Goal: Transaction & Acquisition: Obtain resource

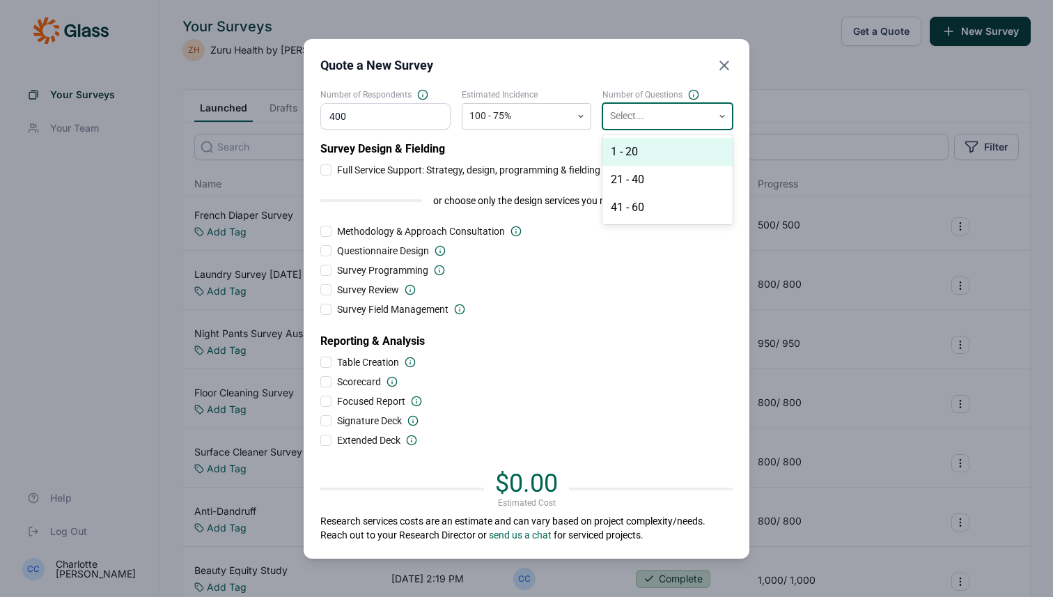
click at [634, 150] on div "1 - 20" at bounding box center [667, 152] width 130 height 28
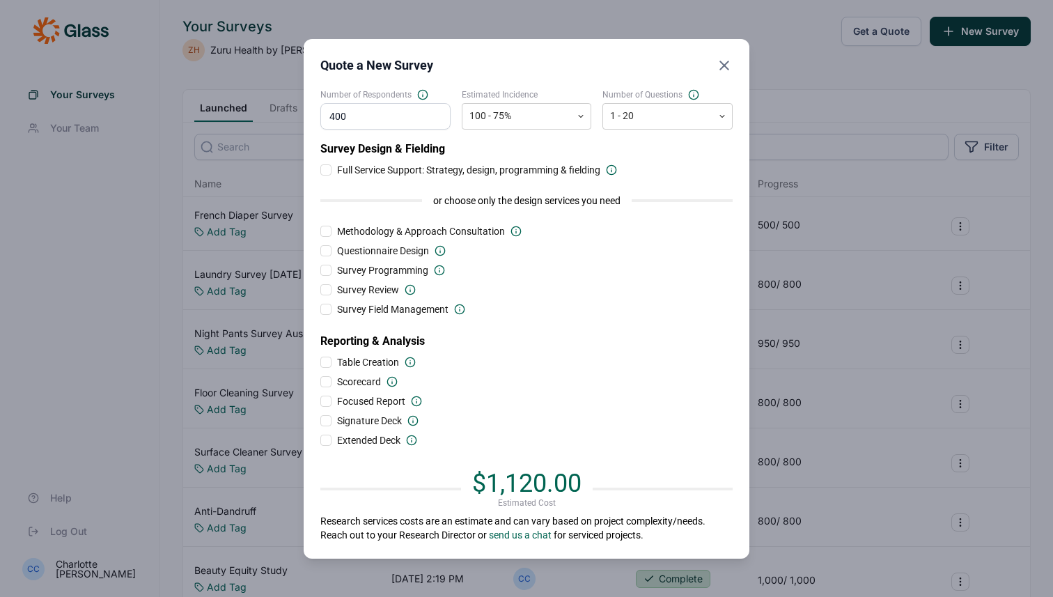
drag, startPoint x: 379, startPoint y: 121, endPoint x: 312, endPoint y: 111, distance: 68.2
click at [312, 111] on div "Quote a New Survey Number of Respondents 400 Estimated Incidence 100 - 75% Numb…" at bounding box center [527, 298] width 446 height 519
click at [528, 112] on div at bounding box center [516, 115] width 95 height 17
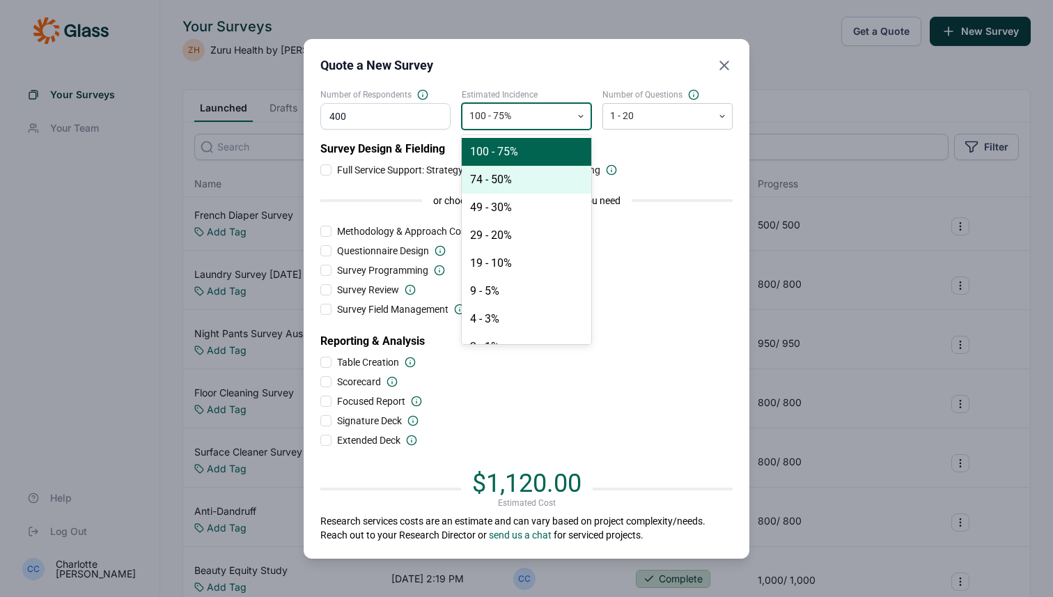
click at [508, 172] on div "74 - 50%" at bounding box center [527, 180] width 130 height 28
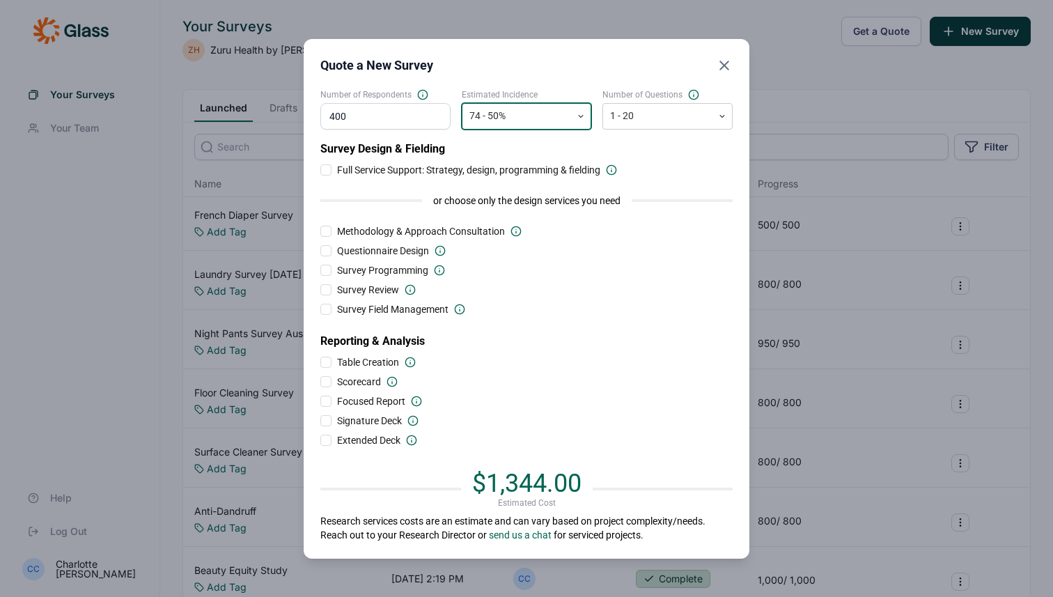
click at [380, 100] on div "Number of Respondents 400" at bounding box center [385, 109] width 130 height 40
drag, startPoint x: 382, startPoint y: 109, endPoint x: 394, endPoint y: 125, distance: 19.9
click at [394, 125] on input "400" at bounding box center [385, 116] width 130 height 26
type input "1"
click at [609, 169] on use at bounding box center [610, 169] width 9 height 9
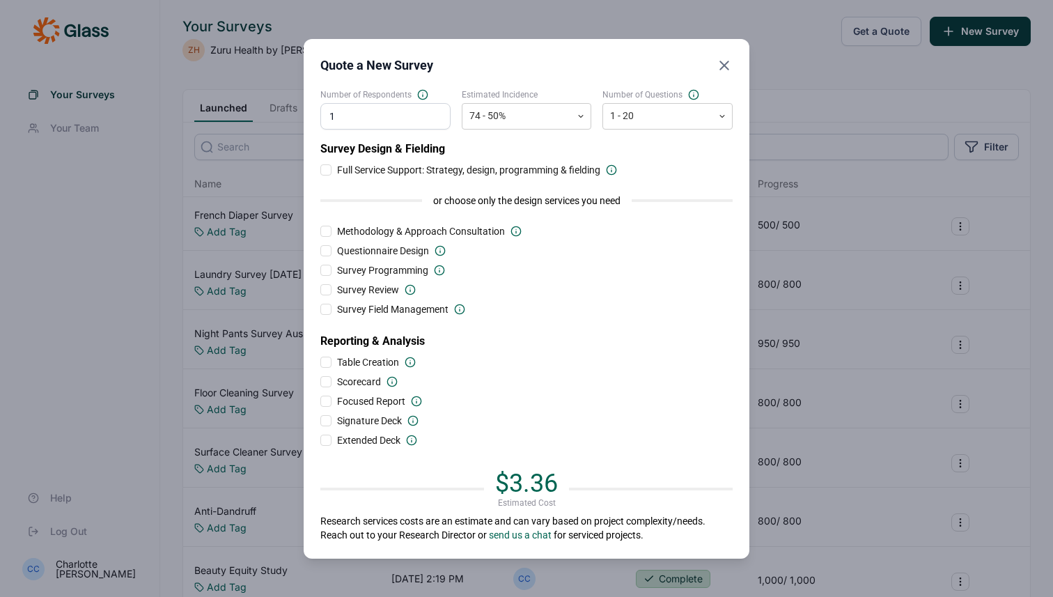
click at [320, 170] on input "Full Service Support: Strategy, design, programming & fielding" at bounding box center [320, 170] width 0 height 0
click at [579, 174] on span "Full Service Support: Strategy, design, programming & fielding" at bounding box center [468, 170] width 263 height 14
click at [320, 170] on input "Full Service Support: Strategy, design, programming & fielding" at bounding box center [320, 170] width 0 height 0
click at [579, 174] on span "Full Service Support: Strategy, design, programming & fielding" at bounding box center [468, 170] width 263 height 14
click at [320, 170] on input "Full Service Support: Strategy, design, programming & fielding" at bounding box center [320, 170] width 0 height 0
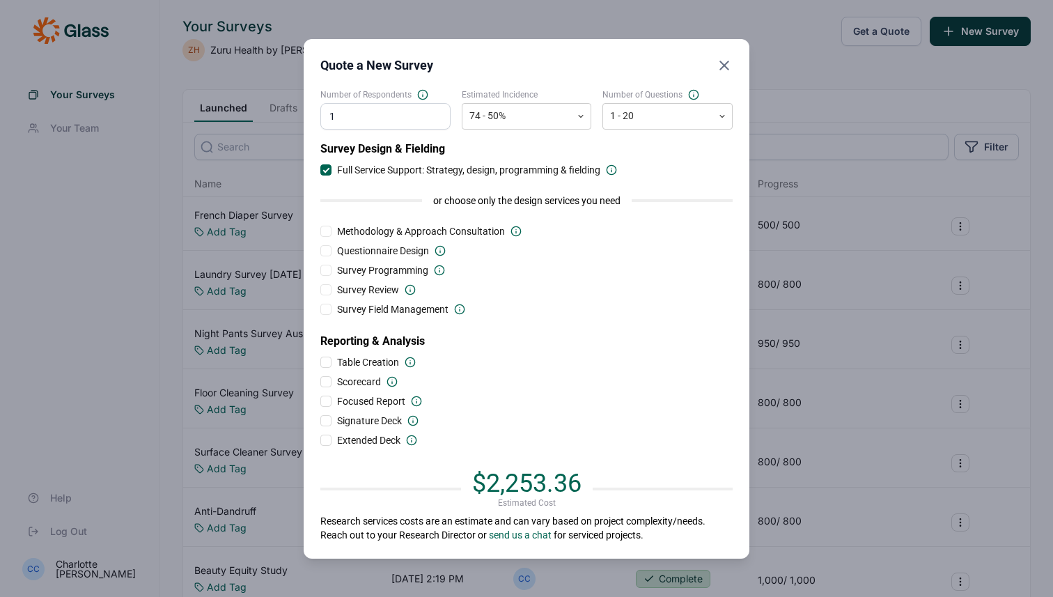
click at [399, 120] on input "1" at bounding box center [385, 116] width 130 height 26
click at [384, 166] on span "Full Service Support: Strategy, design, programming & fielding" at bounding box center [468, 170] width 263 height 14
click at [320, 170] on input "Full Service Support: Strategy, design, programming & fielding" at bounding box center [320, 170] width 0 height 0
click at [384, 166] on span "Full Service Support: Strategy, design, programming & fielding" at bounding box center [468, 170] width 263 height 14
click at [320, 170] on input "Full Service Support: Strategy, design, programming & fielding" at bounding box center [320, 170] width 0 height 0
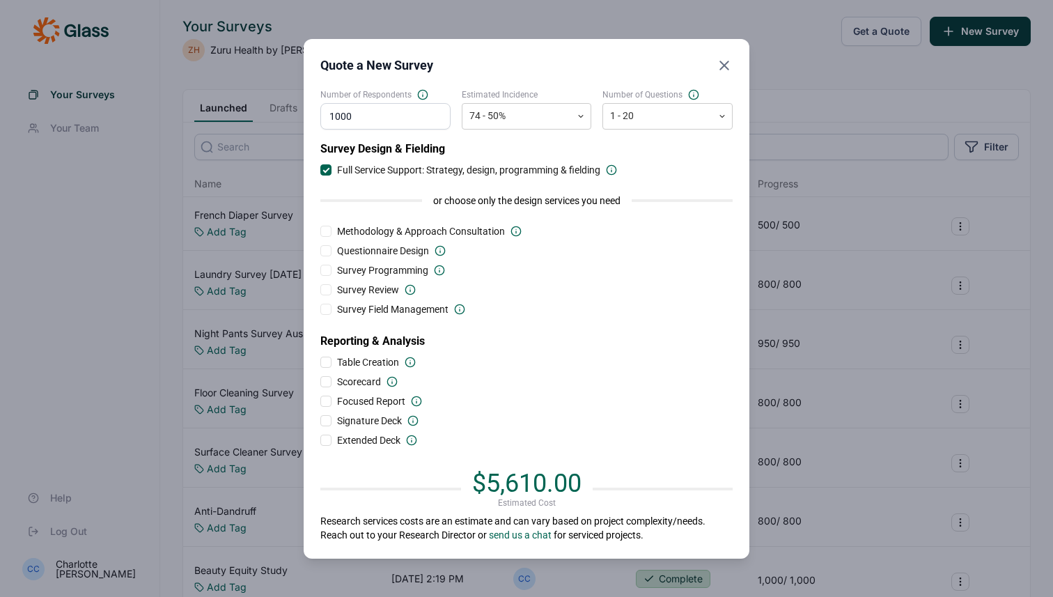
click at [384, 166] on span "Full Service Support: Strategy, design, programming & fielding" at bounding box center [468, 170] width 263 height 14
click at [320, 170] on input "Full Service Support: Strategy, design, programming & fielding" at bounding box center [320, 170] width 0 height 0
click at [384, 166] on span "Full Service Support: Strategy, design, programming & fielding" at bounding box center [468, 170] width 263 height 14
click at [320, 170] on input "Full Service Support: Strategy, design, programming & fielding" at bounding box center [320, 170] width 0 height 0
click at [393, 173] on span "Full Service Support: Strategy, design, programming & fielding" at bounding box center [468, 170] width 263 height 14
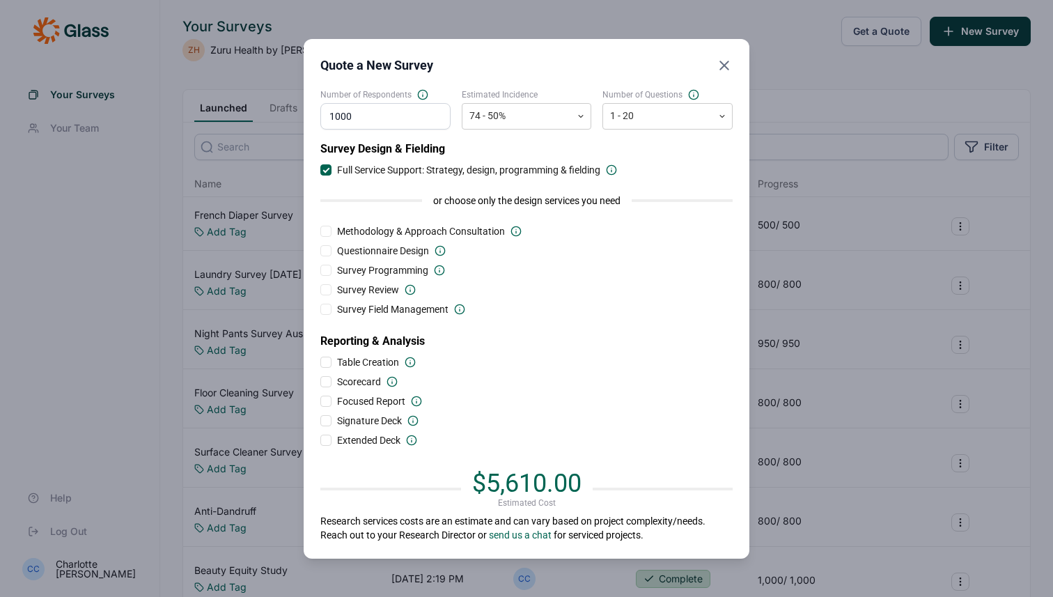
click at [320, 170] on input "Full Service Support: Strategy, design, programming & fielding" at bounding box center [320, 170] width 0 height 0
click at [394, 136] on div "Number of Respondents 1000 Estimated Incidence 74 - 50% Number of Questions 1 -…" at bounding box center [526, 315] width 412 height 453
drag, startPoint x: 399, startPoint y: 124, endPoint x: 335, endPoint y: 118, distance: 64.3
click at [335, 118] on input "1000" at bounding box center [385, 116] width 130 height 26
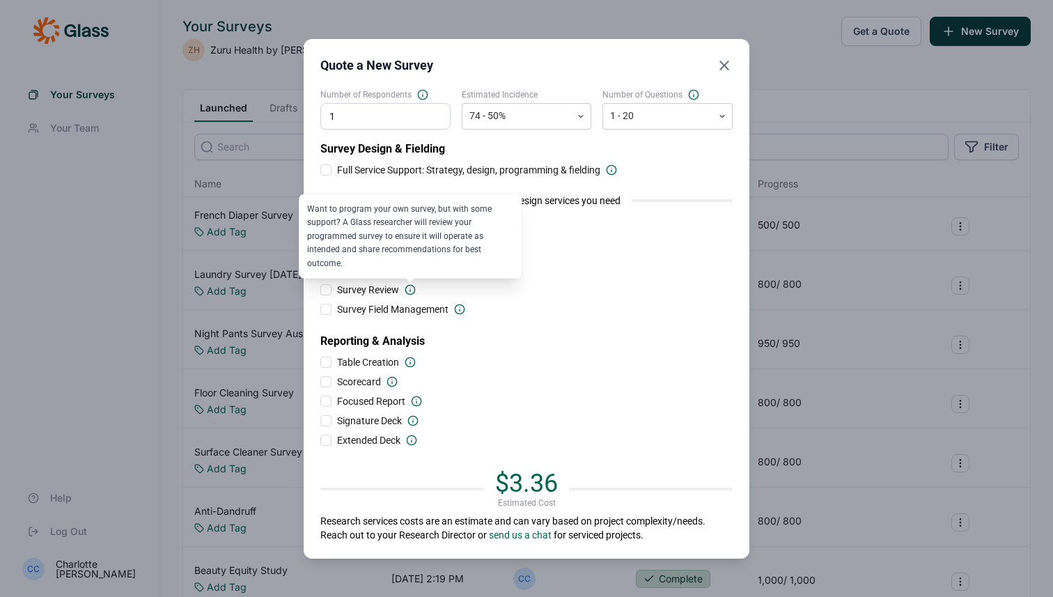
type input "1"
click at [407, 285] on use at bounding box center [409, 289] width 9 height 9
click at [320, 290] on input "Survey Review" at bounding box center [320, 290] width 0 height 0
click at [407, 285] on use at bounding box center [409, 289] width 9 height 9
click at [320, 290] on input "Survey Review" at bounding box center [320, 290] width 0 height 0
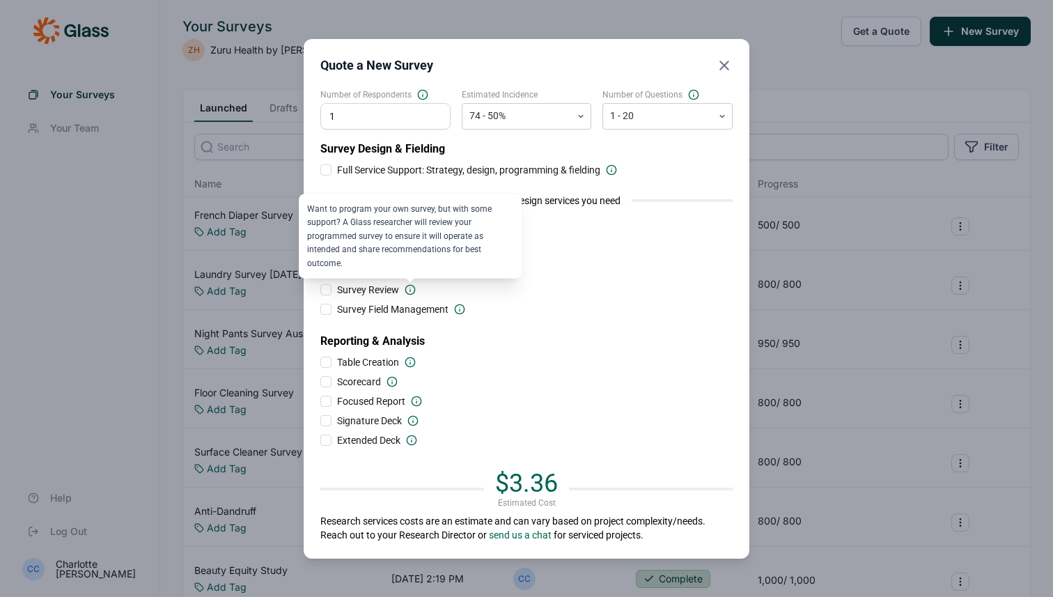
click at [407, 285] on use at bounding box center [409, 289] width 9 height 9
click at [320, 290] on input "Survey Review" at bounding box center [320, 290] width 0 height 0
click at [407, 285] on use at bounding box center [409, 289] width 9 height 9
click at [320, 290] on input "Survey Review" at bounding box center [320, 290] width 0 height 0
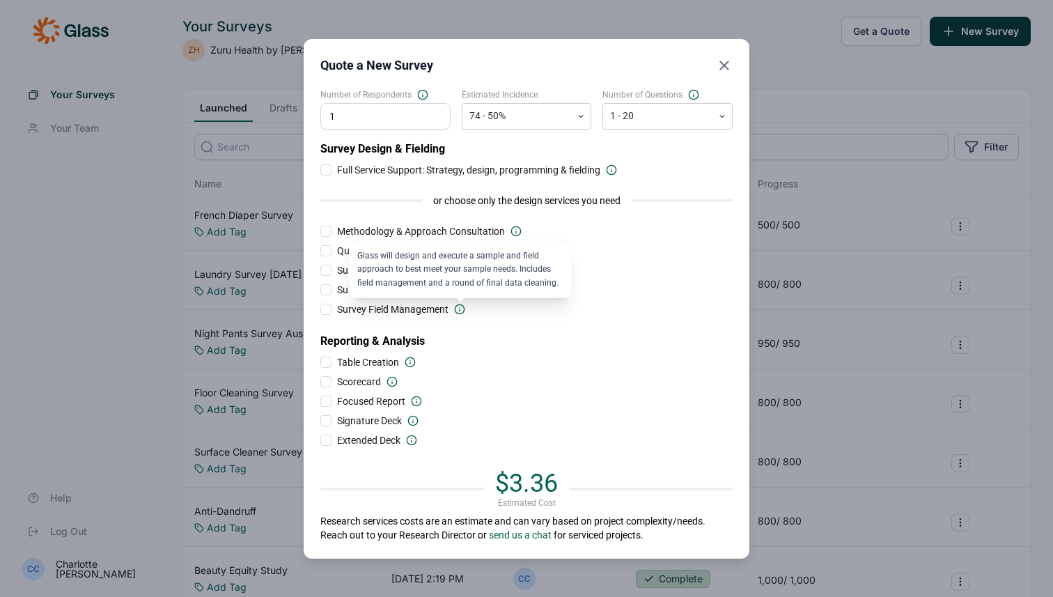
click at [462, 304] on use at bounding box center [459, 308] width 9 height 9
click at [320, 309] on input "Survey Field Management" at bounding box center [320, 309] width 0 height 0
click at [462, 304] on use at bounding box center [459, 308] width 9 height 9
click at [320, 309] on input "Survey Field Management" at bounding box center [320, 309] width 0 height 0
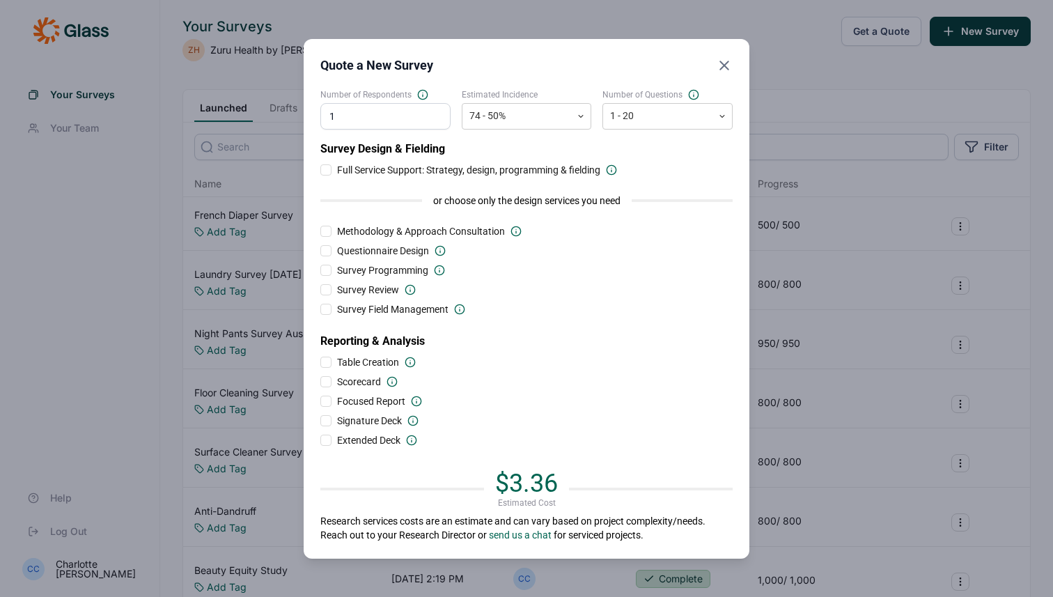
click at [394, 356] on span "Table Creation" at bounding box center [368, 362] width 62 height 14
click at [320, 362] on input "Table Creation" at bounding box center [320, 362] width 0 height 0
click at [394, 356] on span "Table Creation" at bounding box center [368, 362] width 62 height 14
click at [320, 362] on input "Table Creation" at bounding box center [320, 362] width 0 height 0
click at [375, 376] on span "Scorecard" at bounding box center [359, 382] width 44 height 14
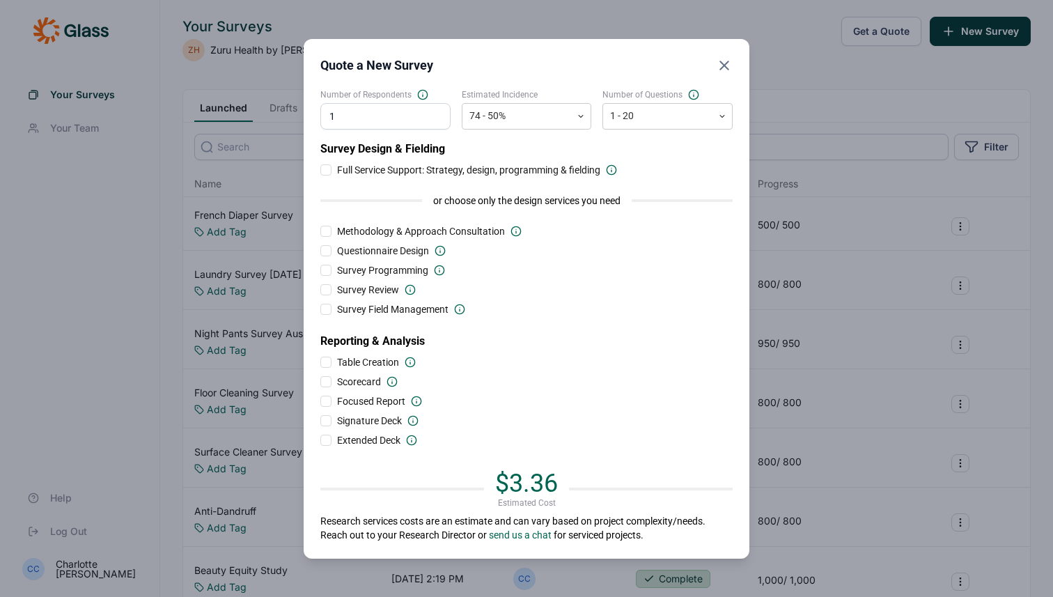
click at [320, 382] on input "Scorecard" at bounding box center [320, 382] width 0 height 0
click at [375, 376] on span "Scorecard" at bounding box center [359, 382] width 44 height 14
click at [320, 382] on input "Scorecard" at bounding box center [320, 382] width 0 height 0
click at [377, 395] on span "Focused Report" at bounding box center [371, 401] width 68 height 14
click at [320, 401] on input "Focused Report" at bounding box center [320, 401] width 0 height 0
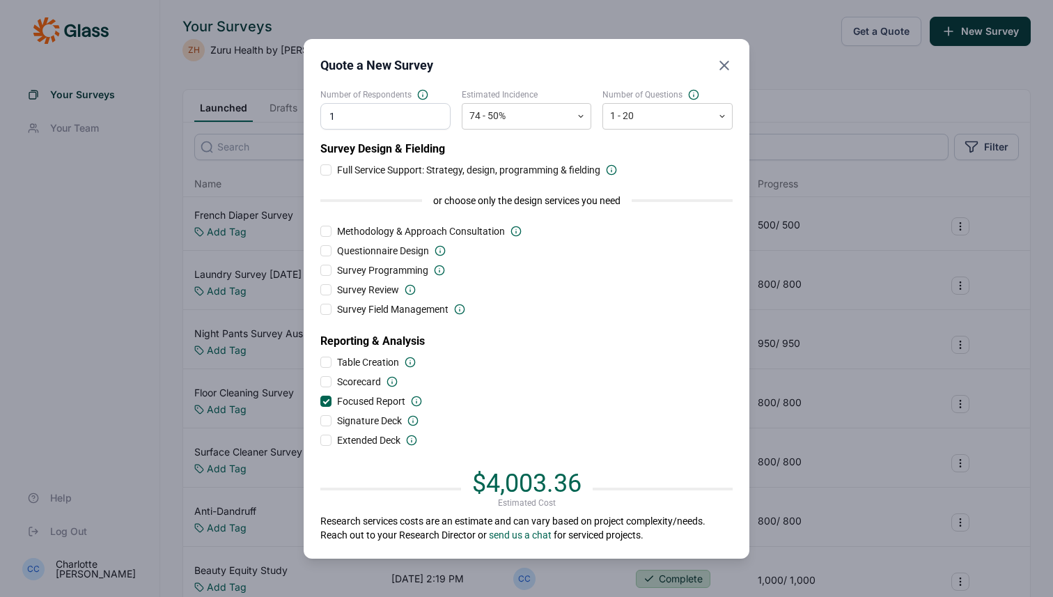
click at [377, 395] on span "Focused Report" at bounding box center [371, 401] width 68 height 14
click at [320, 401] on input "Focused Report" at bounding box center [320, 401] width 0 height 0
click at [386, 409] on div "Survey Design & Fielding Full Service Support: Strategy, design, programming & …" at bounding box center [526, 294] width 412 height 306
click at [386, 414] on span "Signature Deck" at bounding box center [369, 421] width 65 height 14
click at [320, 421] on input "Signature Deck" at bounding box center [320, 421] width 0 height 0
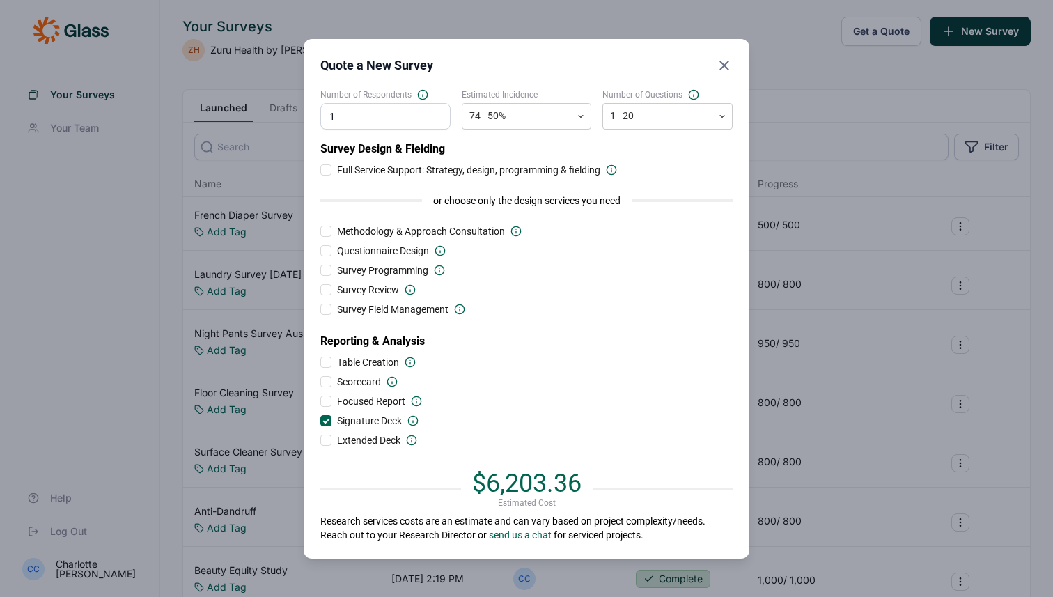
click at [386, 414] on span "Signature Deck" at bounding box center [369, 421] width 65 height 14
click at [320, 421] on input "Signature Deck" at bounding box center [320, 421] width 0 height 0
click at [516, 102] on div "Estimated Incidence 74 - 50%" at bounding box center [527, 109] width 130 height 40
click at [516, 118] on div at bounding box center [516, 115] width 95 height 17
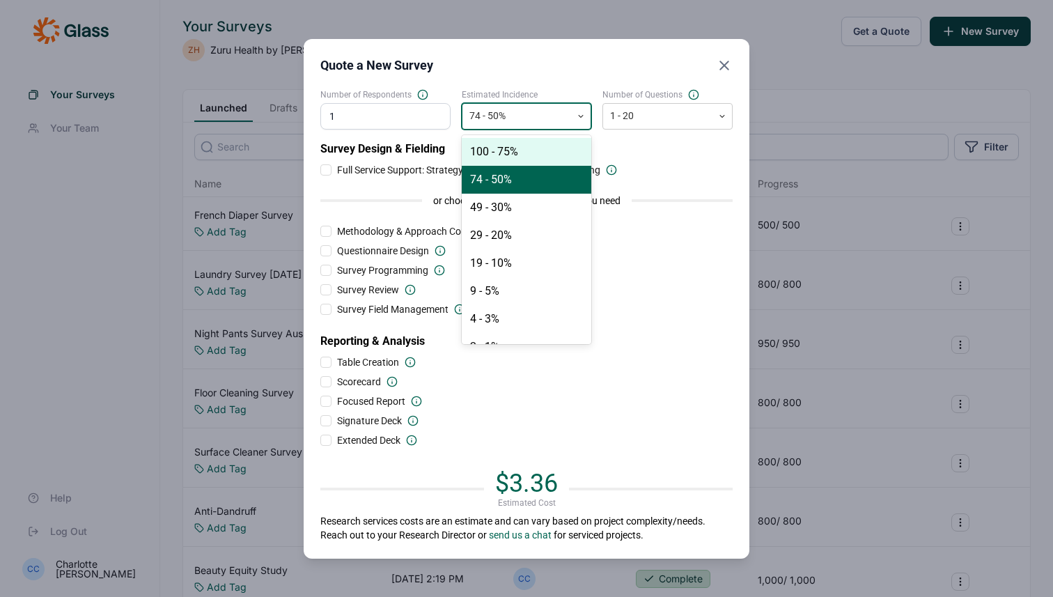
click at [516, 143] on div "100 - 75%" at bounding box center [527, 152] width 130 height 28
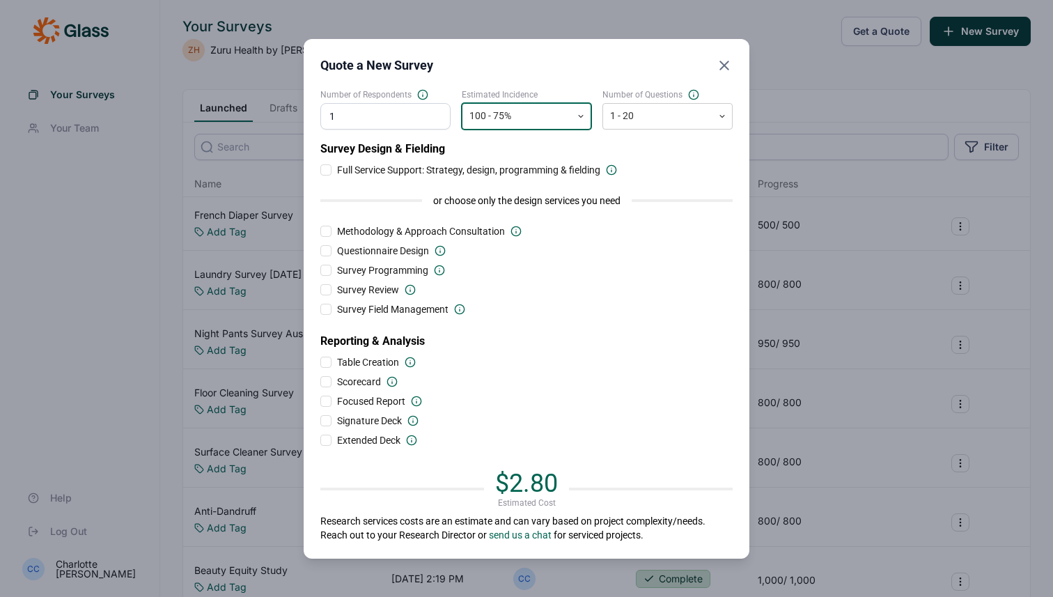
click at [171, 139] on div "Quote a New Survey Number of Respondents 1 Estimated Incidence option 100 - 75%…" at bounding box center [526, 298] width 1053 height 597
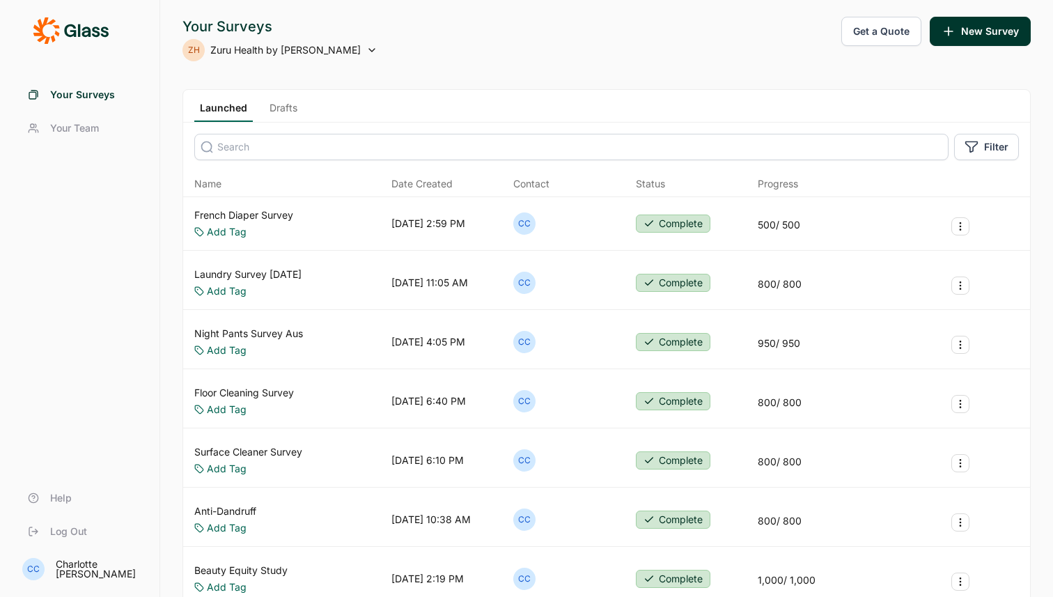
click at [243, 395] on link "Floor Cleaning Survey" at bounding box center [244, 393] width 100 height 14
click at [870, 43] on button "Get a Quote" at bounding box center [881, 31] width 80 height 29
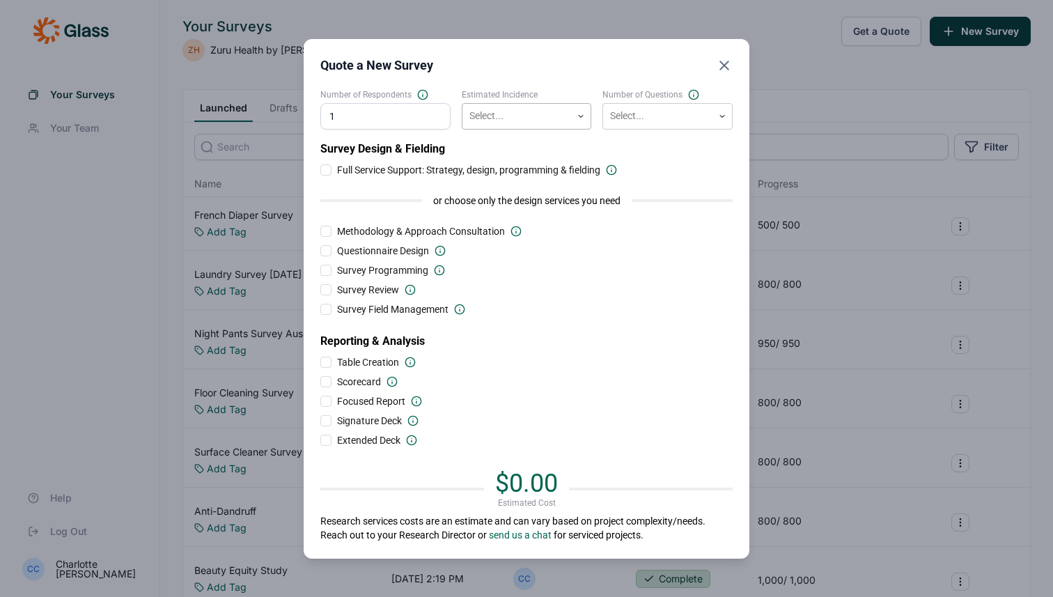
type input "1"
click at [466, 120] on div "Select..." at bounding box center [516, 115] width 109 height 23
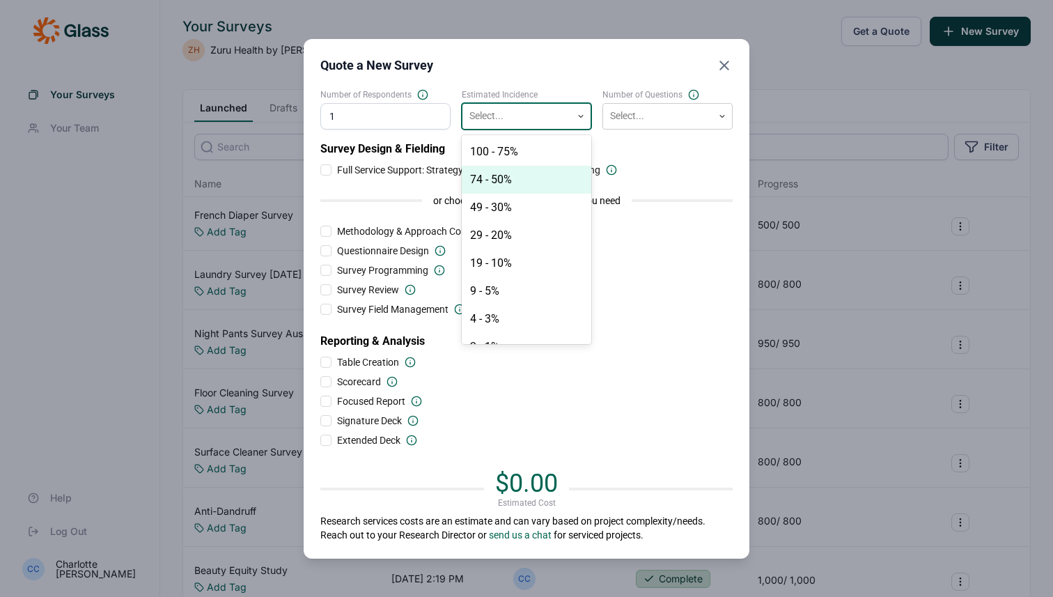
click at [480, 178] on div "74 - 50%" at bounding box center [527, 180] width 130 height 28
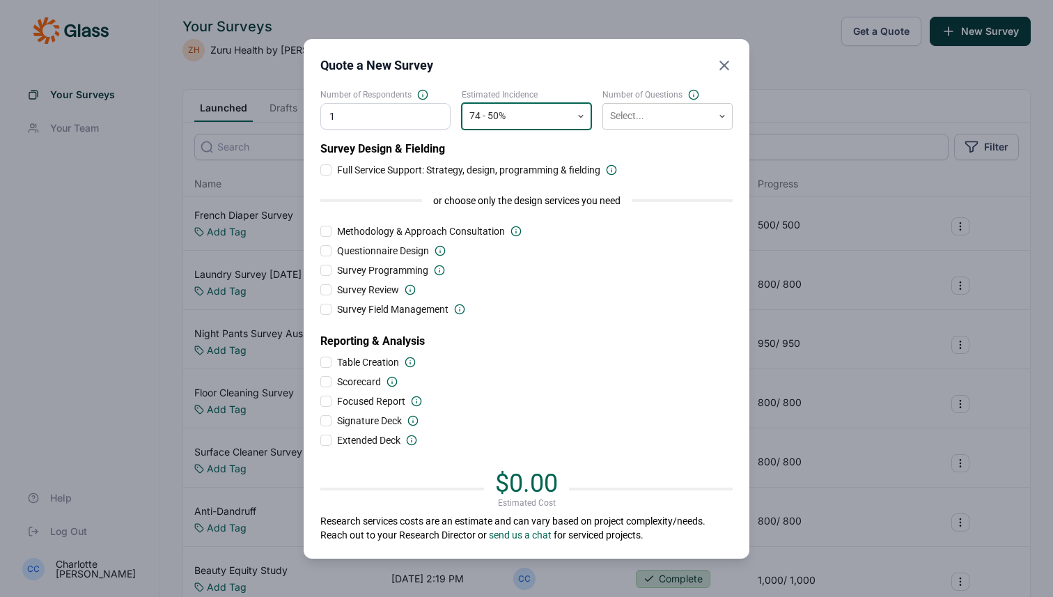
click at [441, 256] on div "Questionnaire Design" at bounding box center [391, 251] width 109 height 14
click at [320, 251] on input "Questionnaire Design" at bounding box center [320, 251] width 0 height 0
click at [373, 120] on input "1" at bounding box center [385, 116] width 130 height 26
click at [329, 252] on div at bounding box center [325, 250] width 11 height 11
click at [320, 251] on input "Questionnaire Design" at bounding box center [320, 251] width 0 height 0
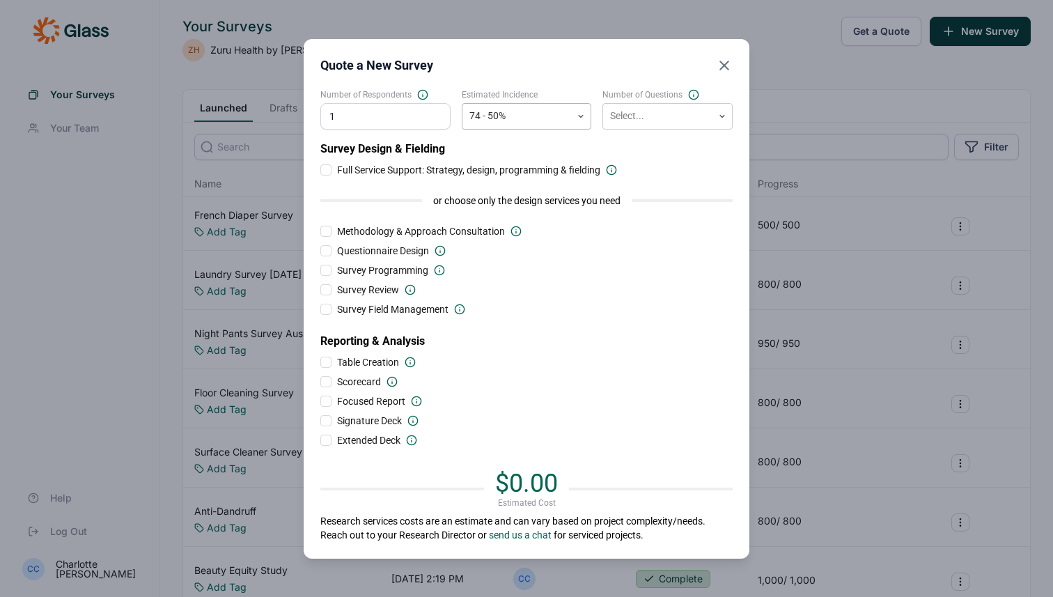
click at [492, 123] on div at bounding box center [516, 115] width 95 height 17
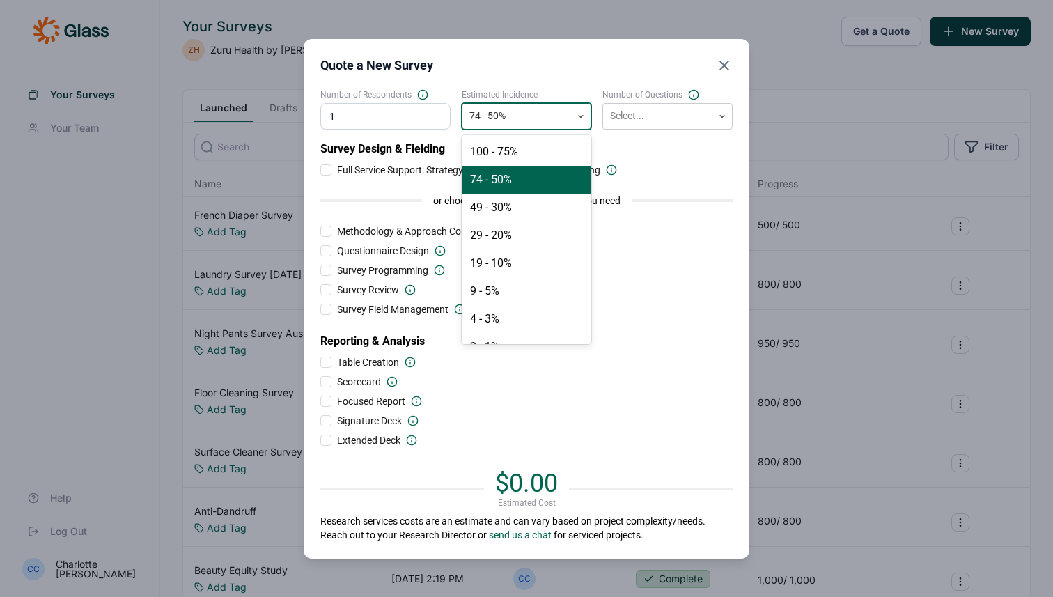
click at [494, 175] on div "74 - 50%" at bounding box center [527, 180] width 130 height 28
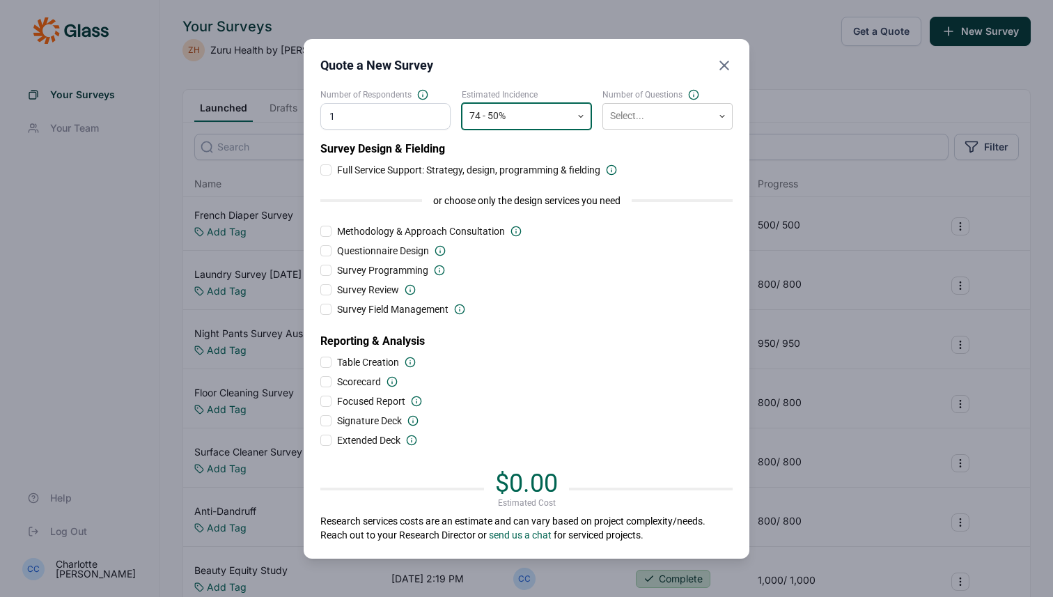
click at [395, 111] on input "1" at bounding box center [385, 116] width 130 height 26
click at [403, 117] on input "11" at bounding box center [385, 116] width 130 height 26
type input "1"
click at [737, 164] on div "Quote a New Survey Number of Respondents 1 Estimated Incidence 74 - 50% Number …" at bounding box center [527, 298] width 446 height 519
click at [743, 68] on div "Quote a New Survey Number of Respondents 1 Estimated Incidence 74 - 50% Number …" at bounding box center [527, 298] width 446 height 519
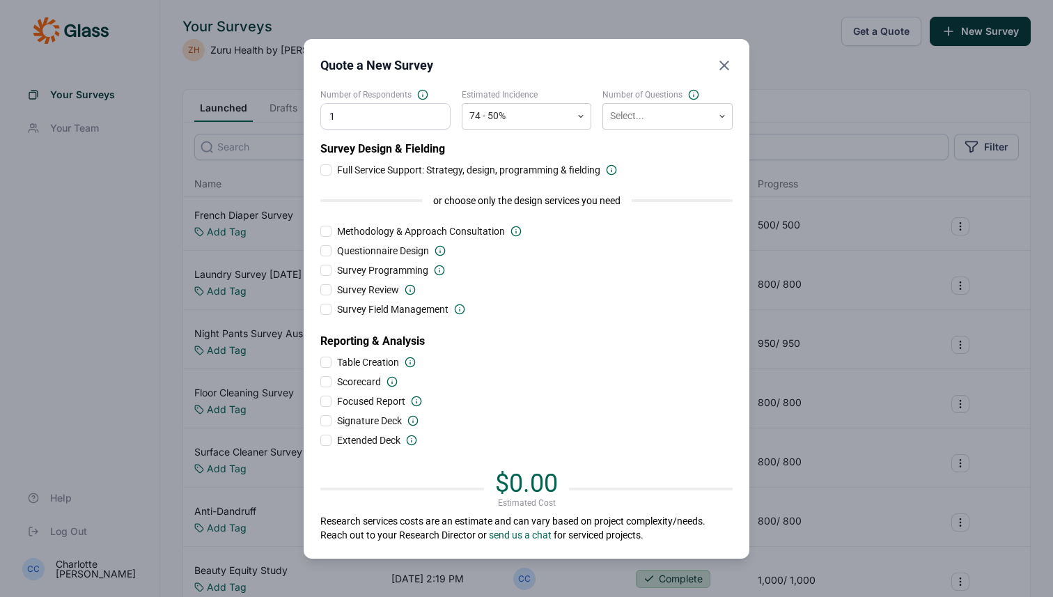
click at [725, 67] on use "Close" at bounding box center [724, 65] width 8 height 8
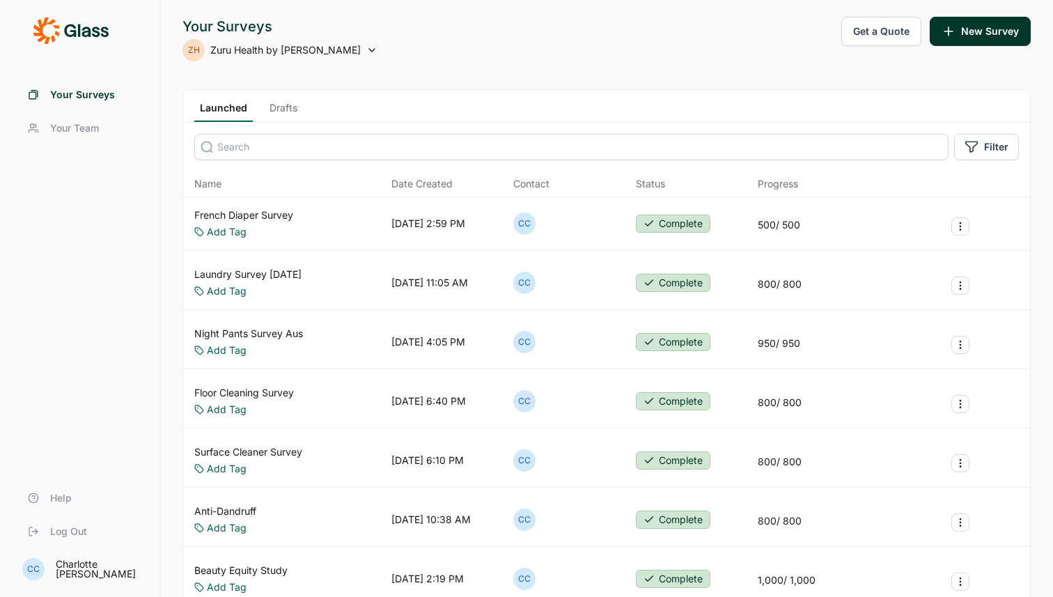
click at [887, 31] on button "Get a Quote" at bounding box center [881, 31] width 80 height 29
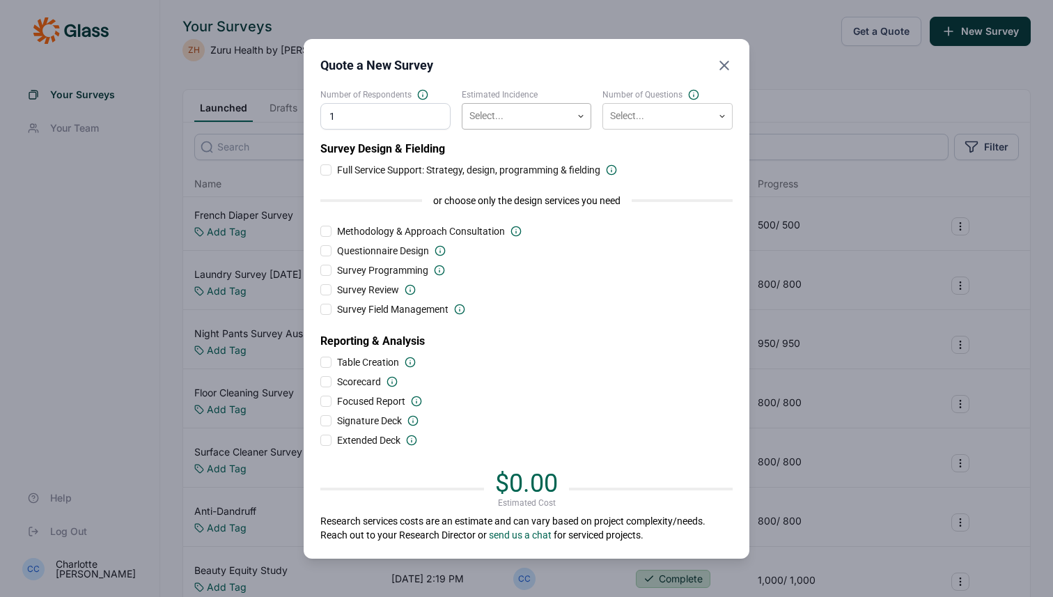
type input "1"
click at [499, 113] on div at bounding box center [516, 115] width 95 height 17
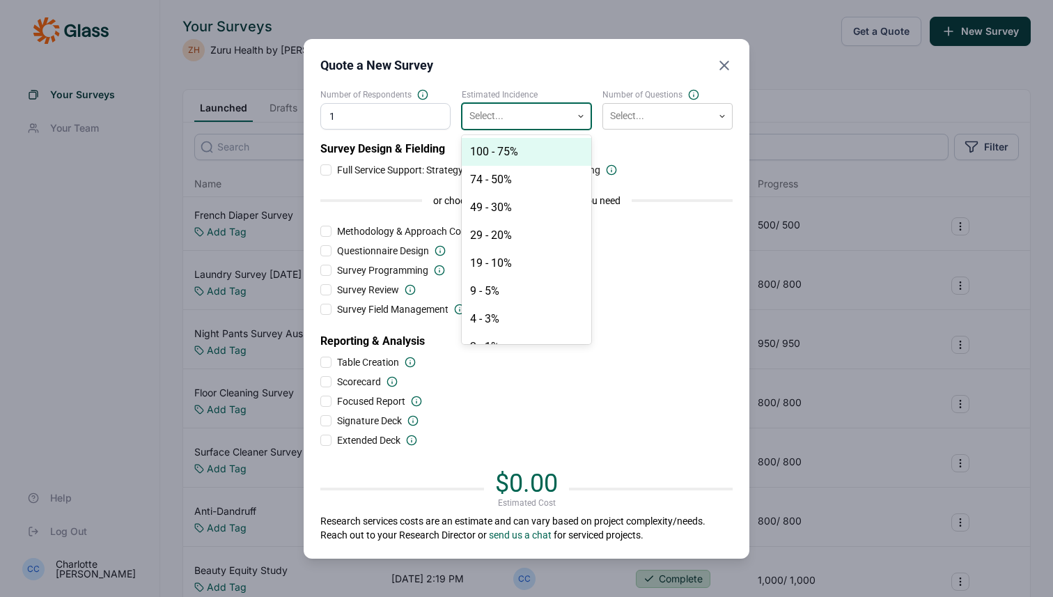
click at [499, 153] on div "100 - 75%" at bounding box center [527, 152] width 130 height 28
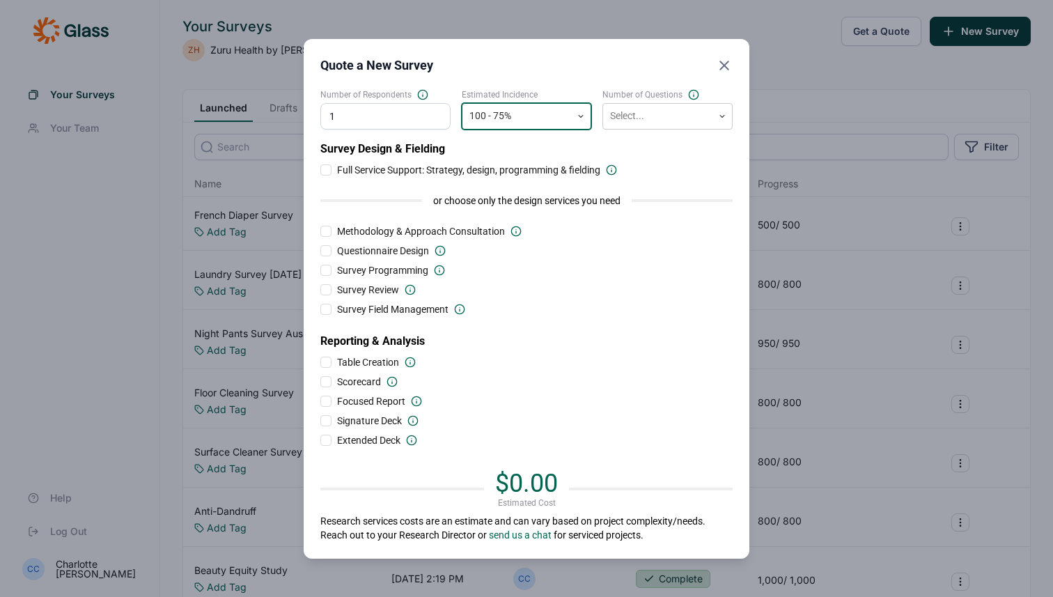
click at [507, 114] on div at bounding box center [516, 115] width 95 height 17
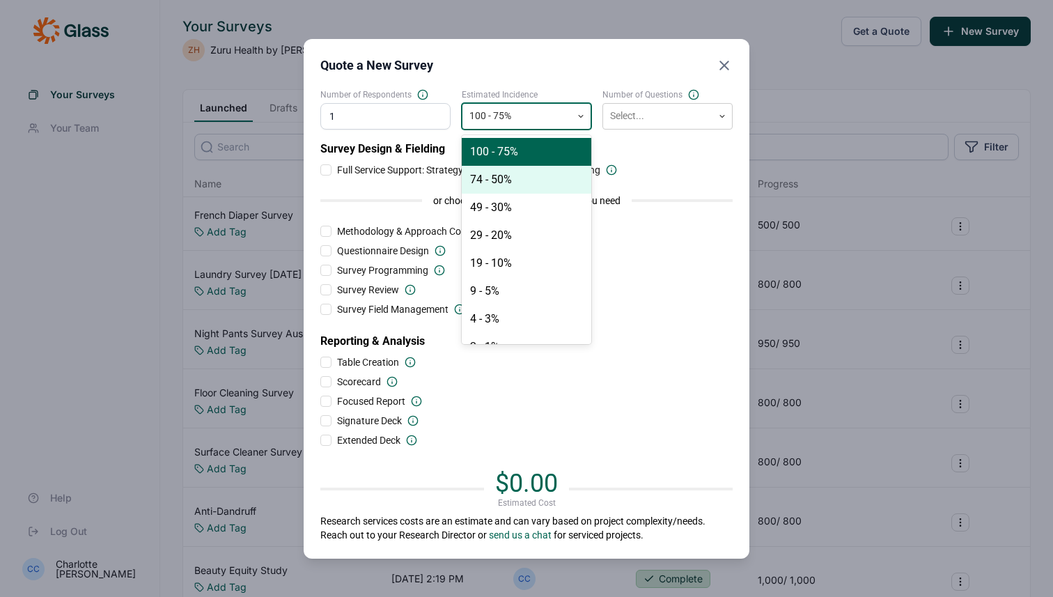
click at [508, 186] on div "74 - 50%" at bounding box center [527, 180] width 130 height 28
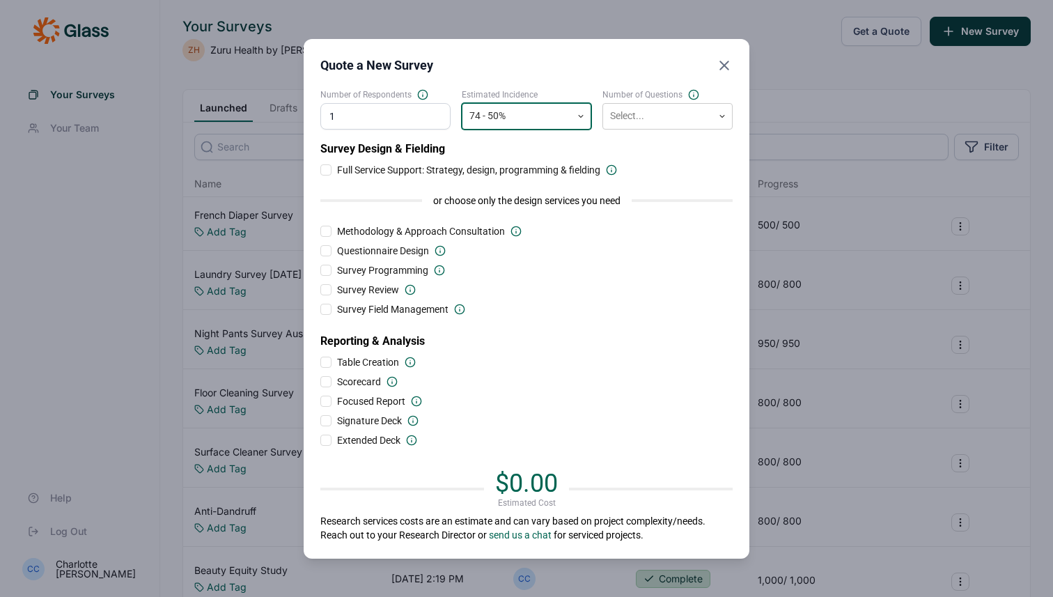
click at [521, 199] on span "or choose only the design services you need" at bounding box center [526, 201] width 187 height 14
click at [745, 63] on div "Quote a New Survey Number of Respondents 1 Estimated Incidence 74 - 50% Number …" at bounding box center [527, 298] width 446 height 519
click at [726, 58] on icon "Close" at bounding box center [724, 65] width 17 height 17
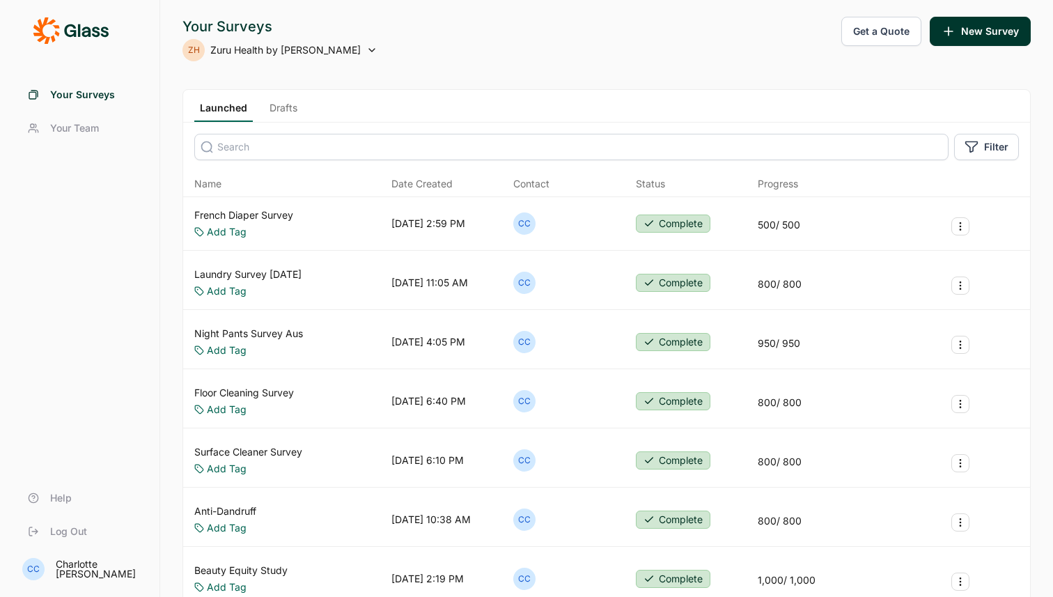
click at [852, 38] on button "Get a Quote" at bounding box center [881, 31] width 80 height 29
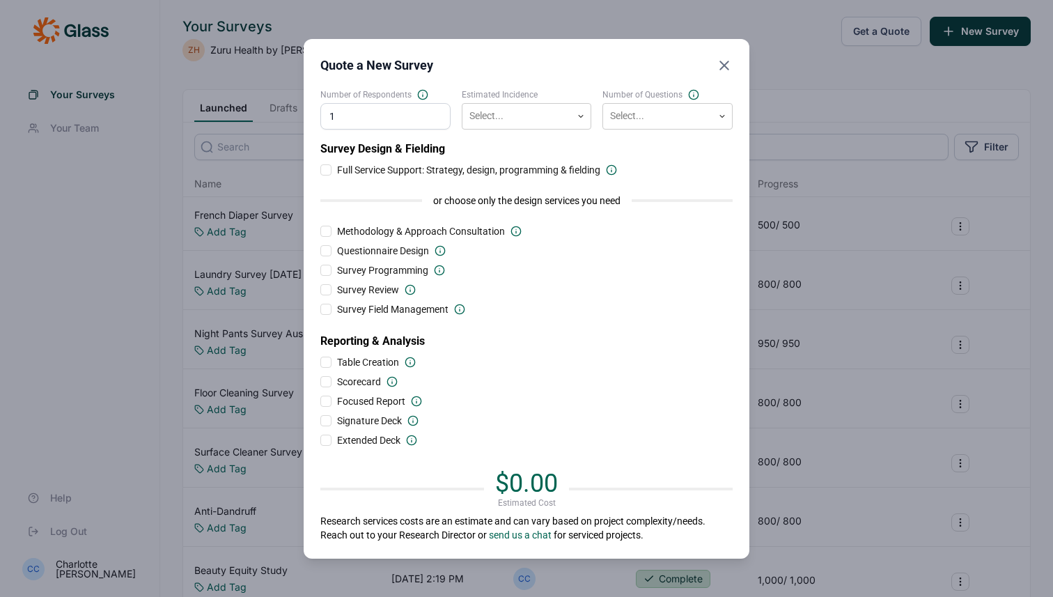
type input "1"
click at [537, 136] on div "Number of Respondents 1 Estimated Incidence Select... Number of Questions Selec…" at bounding box center [526, 315] width 412 height 453
click at [528, 107] on div at bounding box center [516, 115] width 95 height 17
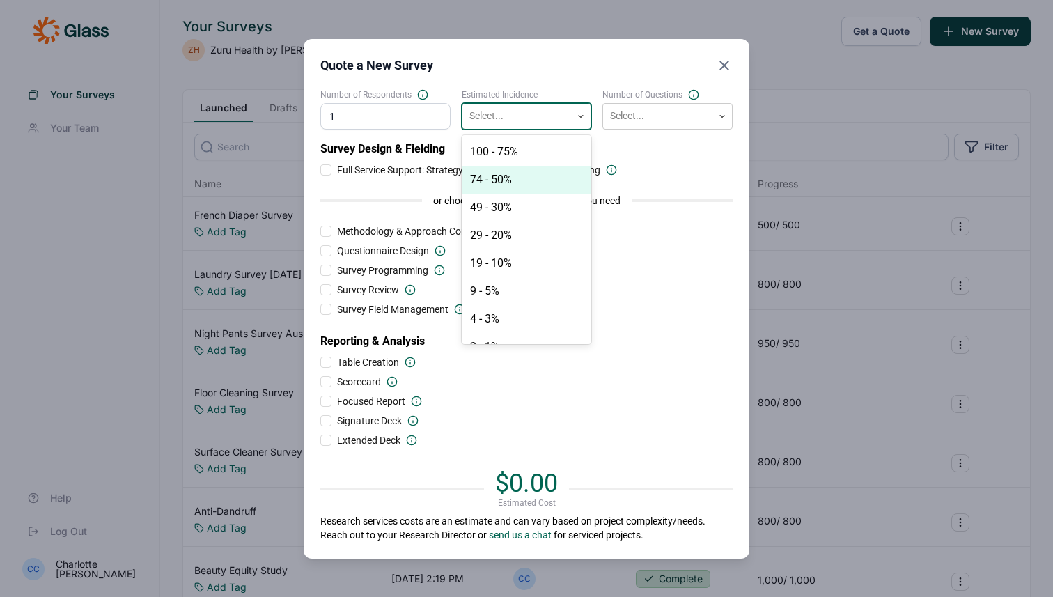
click at [521, 171] on div "74 - 50%" at bounding box center [527, 180] width 130 height 28
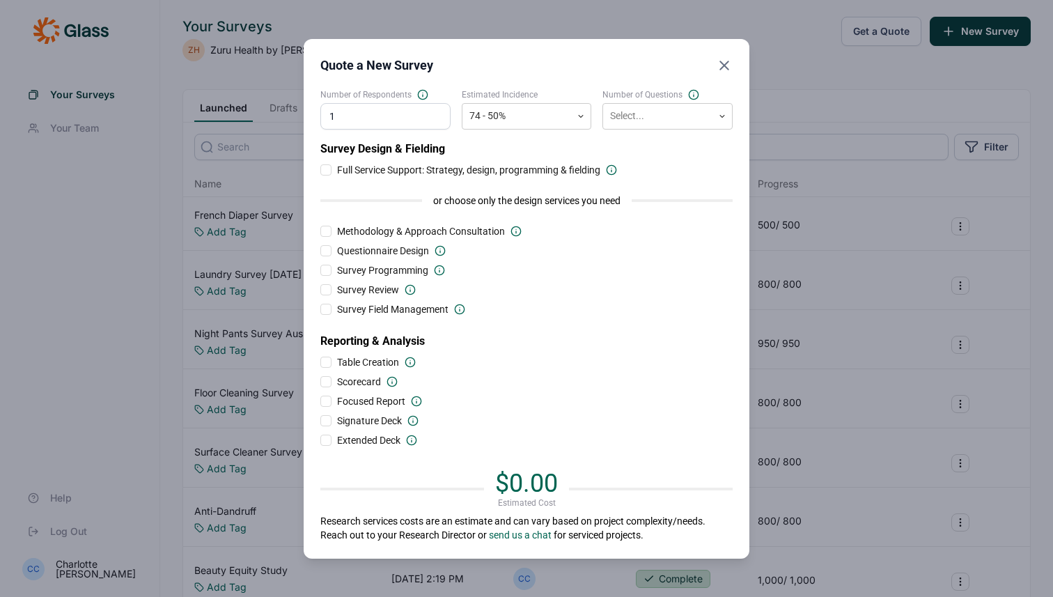
click at [686, 131] on div "Number of Respondents 1 Estimated Incidence 74 - 50% Number of Questions Select…" at bounding box center [526, 315] width 412 height 453
click at [683, 127] on div "Select..." at bounding box center [657, 115] width 109 height 23
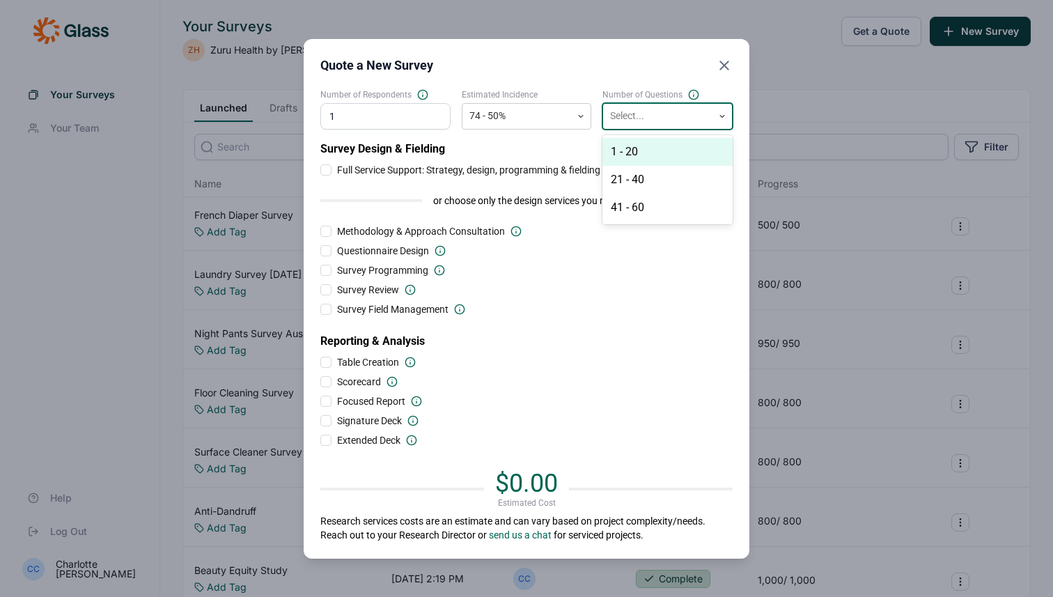
click at [670, 143] on div "1 - 20" at bounding box center [667, 152] width 130 height 28
click at [674, 110] on div at bounding box center [657, 115] width 95 height 17
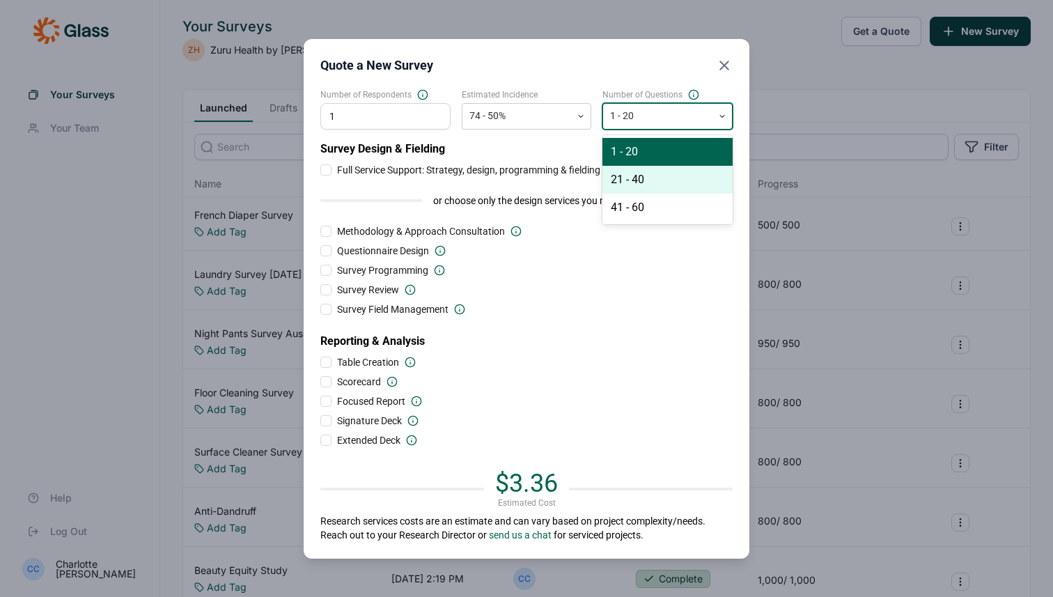
click at [641, 178] on div "21 - 40" at bounding box center [667, 180] width 130 height 28
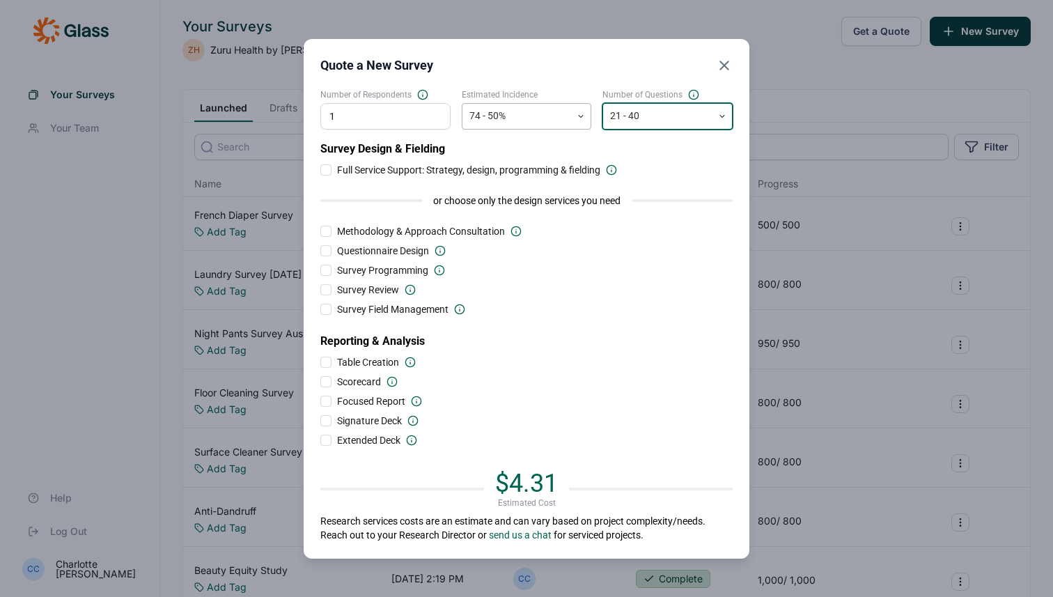
click at [537, 116] on div at bounding box center [516, 115] width 95 height 17
click at [634, 118] on div at bounding box center [657, 115] width 95 height 17
click at [634, 135] on div "1 - 20 21 - 40 41 - 60" at bounding box center [667, 179] width 130 height 89
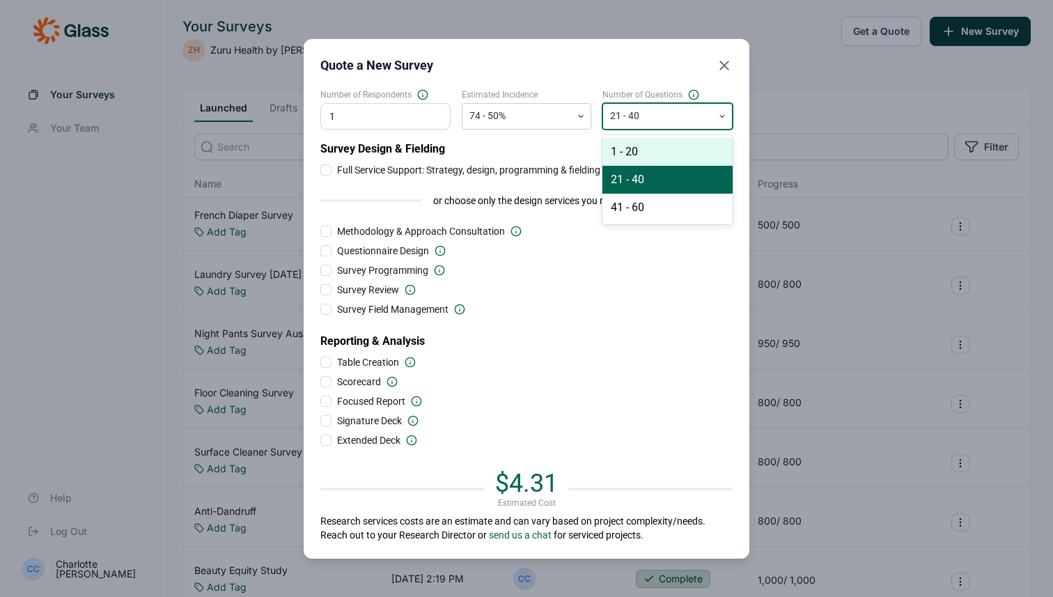
click at [634, 146] on div "1 - 20" at bounding box center [667, 152] width 130 height 28
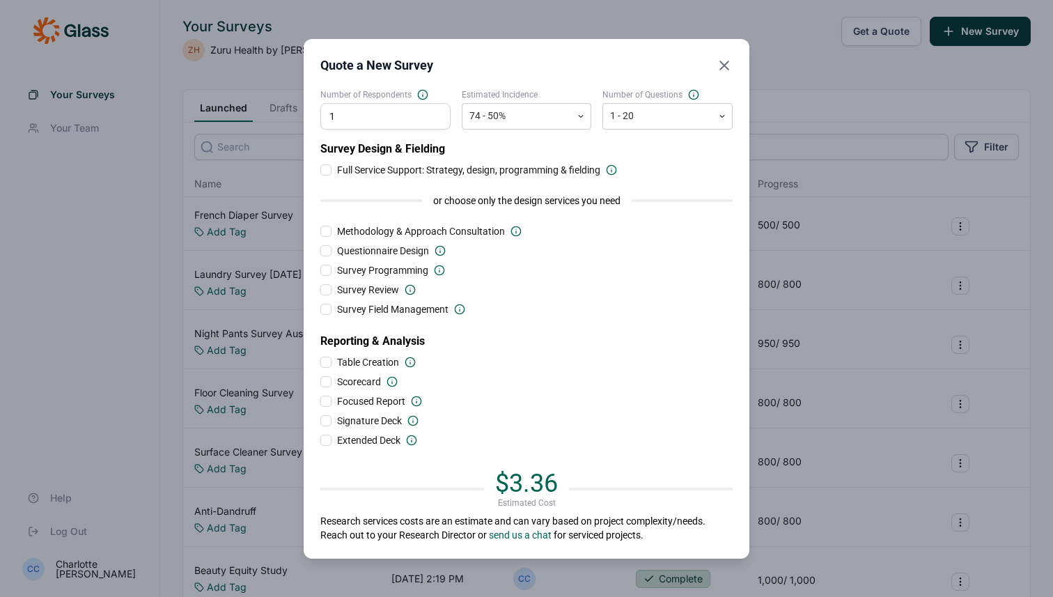
click at [380, 120] on input "1" at bounding box center [385, 116] width 130 height 26
type input "400"
copy div "$1,344.00 Estimated Cost"
drag, startPoint x: 599, startPoint y: 485, endPoint x: 477, endPoint y: 485, distance: 122.5
click at [477, 485] on div "$1,344.00 Estimated Cost" at bounding box center [526, 488] width 412 height 39
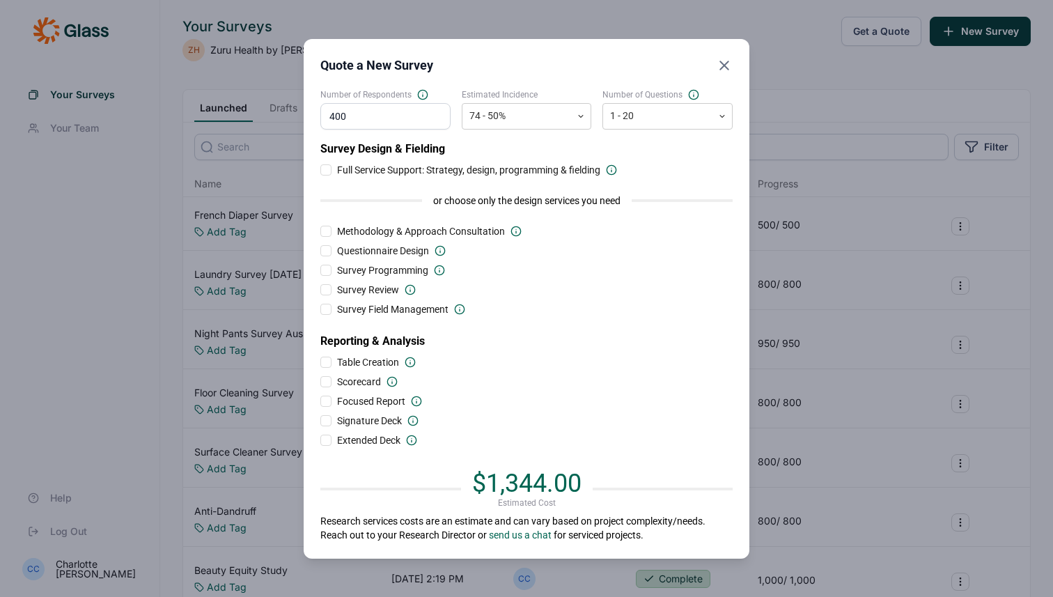
click at [482, 485] on span "$1,344.00" at bounding box center [526, 483] width 109 height 29
copy span "1,344.00"
drag, startPoint x: 482, startPoint y: 480, endPoint x: 586, endPoint y: 473, distance: 103.3
click at [586, 473] on div "$1,344.00 Estimated Cost" at bounding box center [526, 488] width 412 height 39
